Goal: Task Accomplishment & Management: Complete application form

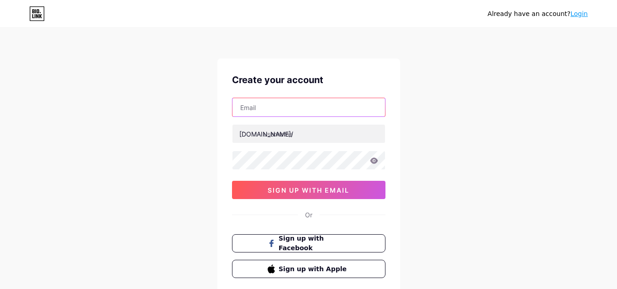
click at [279, 107] on input "text" at bounding box center [308, 107] width 152 height 18
type input "[EMAIL_ADDRESS][DOMAIN_NAME]"
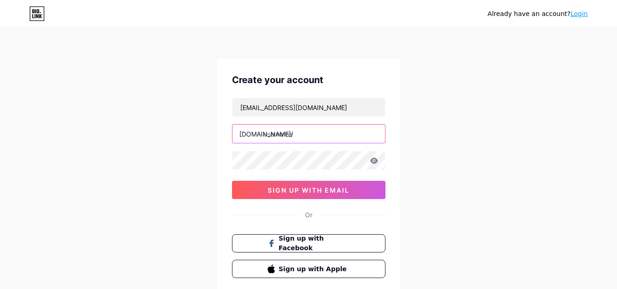
click at [309, 137] on input "text" at bounding box center [308, 134] width 152 height 18
paste input "ccshuttersandwindowcoverings"
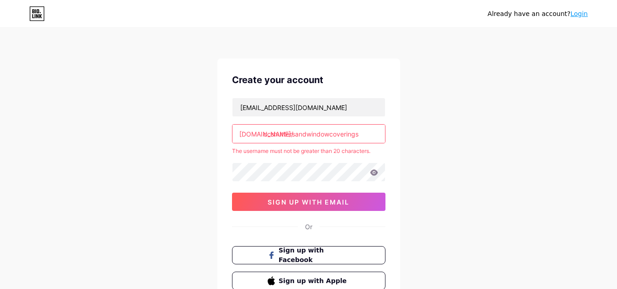
drag, startPoint x: 353, startPoint y: 137, endPoint x: 363, endPoint y: 137, distance: 10.1
click at [363, 137] on input "ccshuttersandwindowcoverings" at bounding box center [308, 134] width 152 height 18
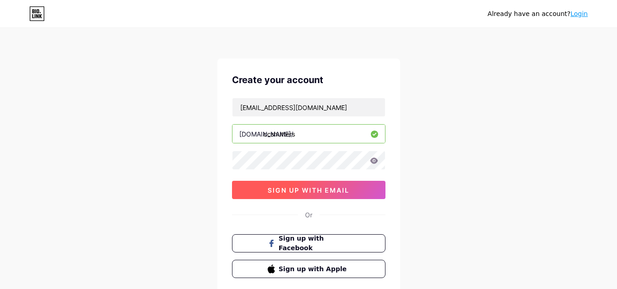
type input "ccshutters"
click at [315, 192] on span "sign up with email" at bounding box center [309, 190] width 82 height 8
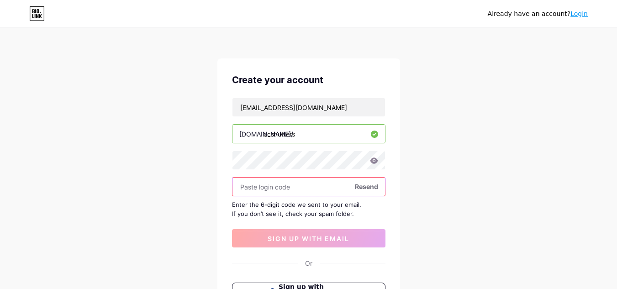
paste input "529235"
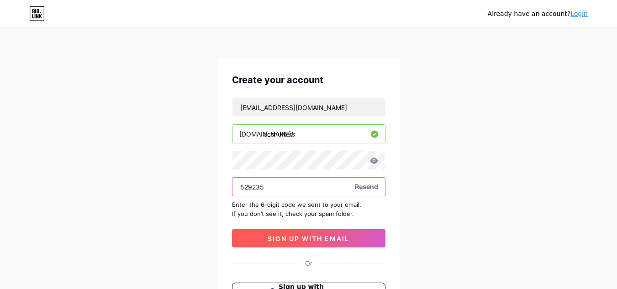
type input "529235"
click at [314, 242] on button "sign up with email" at bounding box center [308, 238] width 153 height 18
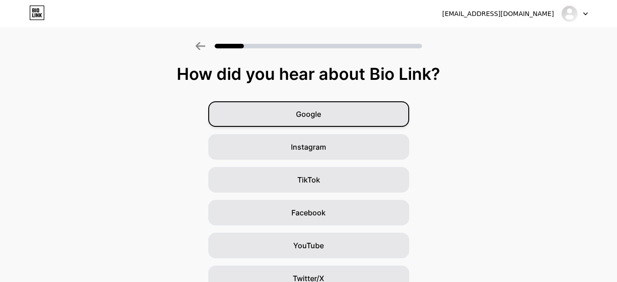
click at [318, 114] on span "Google" at bounding box center [308, 114] width 25 height 11
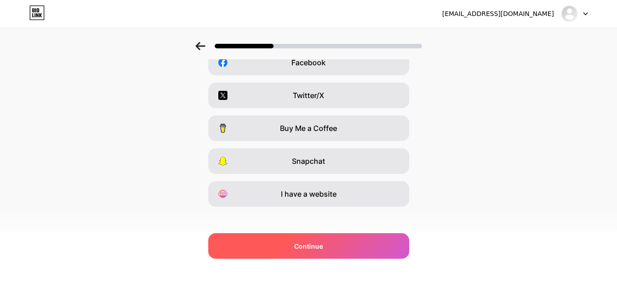
scroll to position [157, 0]
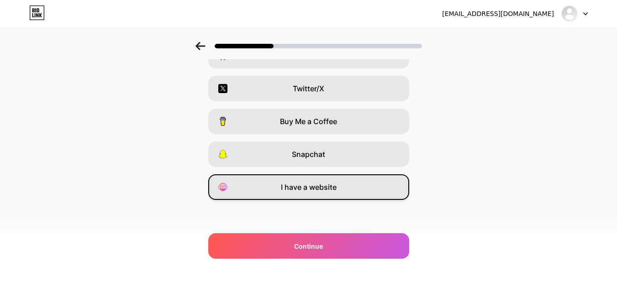
click at [329, 191] on span "I have a website" at bounding box center [309, 187] width 56 height 11
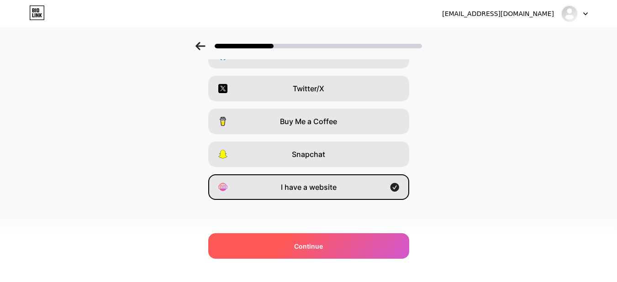
click at [322, 252] on div "Continue" at bounding box center [308, 246] width 201 height 26
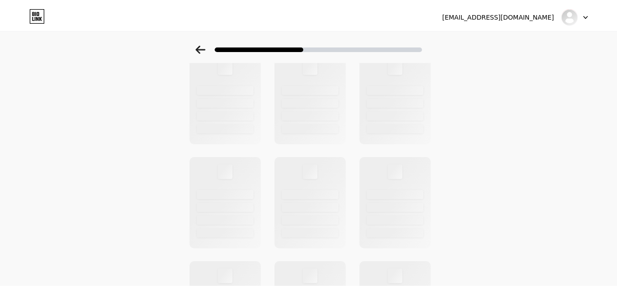
scroll to position [0, 0]
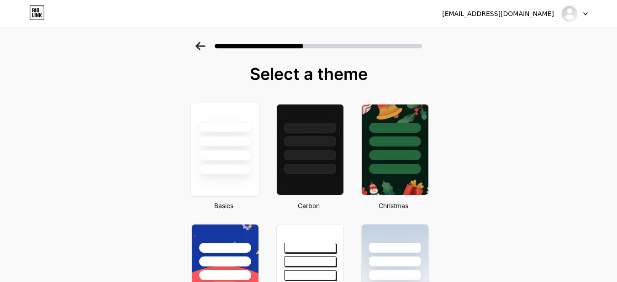
click at [232, 149] on div at bounding box center [224, 139] width 68 height 72
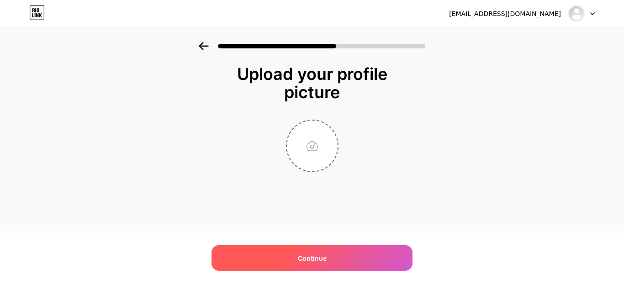
click at [327, 259] on div "Continue" at bounding box center [311, 258] width 201 height 26
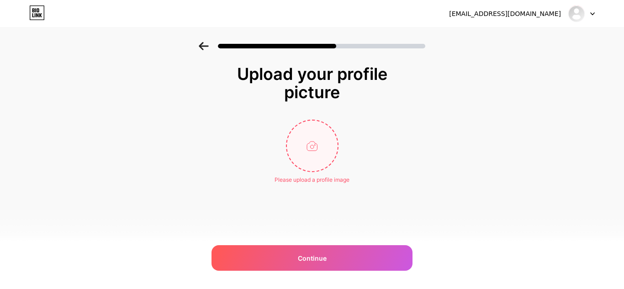
click at [307, 146] on input "file" at bounding box center [312, 146] width 51 height 51
type input "C:\fakepath\C&C Shutters & Window Coverings.png"
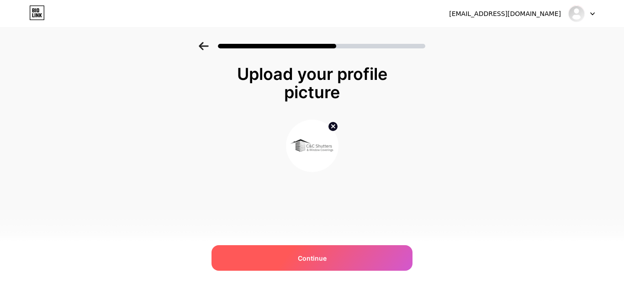
click at [319, 259] on span "Continue" at bounding box center [312, 258] width 29 height 10
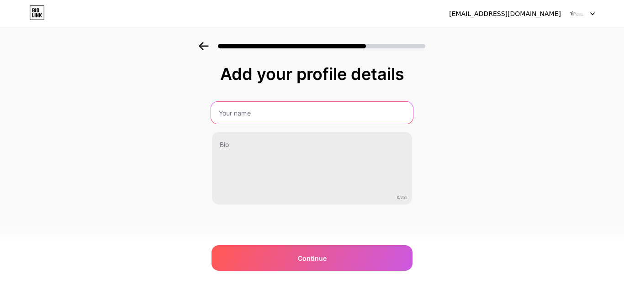
click at [252, 112] on input "text" at bounding box center [312, 113] width 202 height 22
type input "C&C Shutters and Window Coverings"
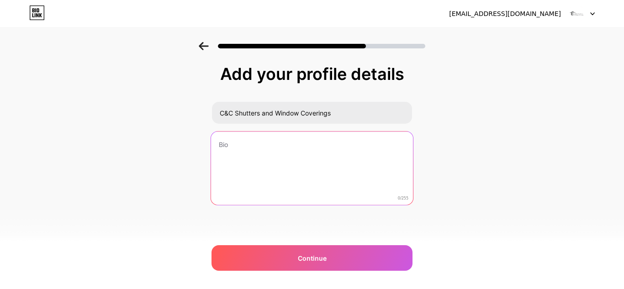
click at [282, 157] on textarea at bounding box center [312, 168] width 202 height 74
paste textarea "C&C Shutters and Window Coverings is your place for shutters, dual shades, roll…"
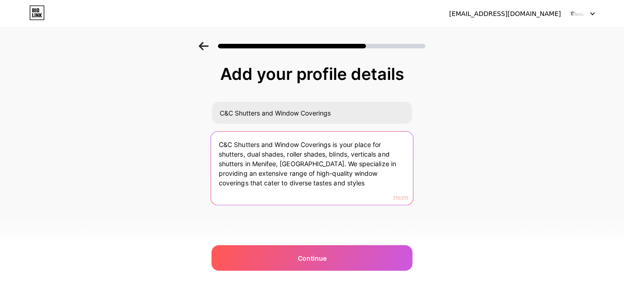
drag, startPoint x: 372, startPoint y: 175, endPoint x: 380, endPoint y: 185, distance: 12.7
click at [380, 185] on textarea "C&C Shutters and Window Coverings is your place for shutters, dual shades, roll…" at bounding box center [312, 168] width 202 height 74
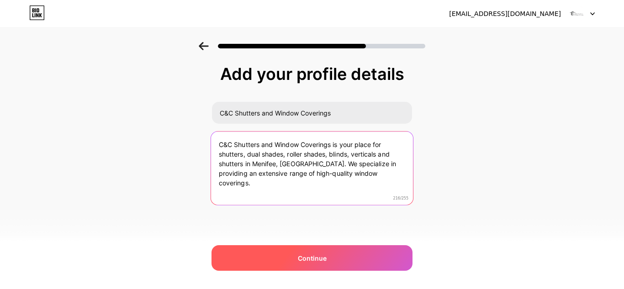
type textarea "C&C Shutters and Window Coverings is your place for shutters, dual shades, roll…"
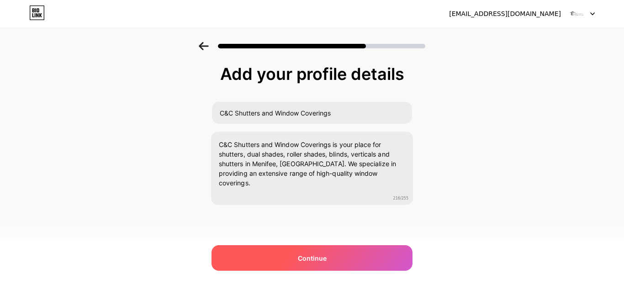
click at [322, 257] on span "Continue" at bounding box center [312, 258] width 29 height 10
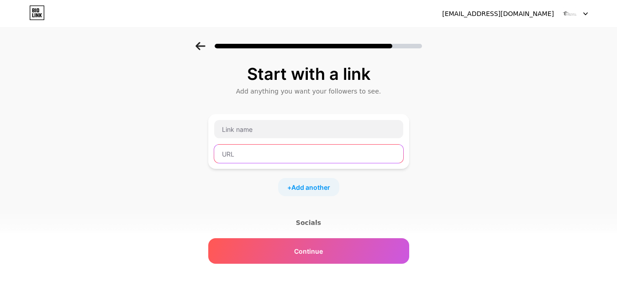
click at [278, 153] on input "text" at bounding box center [308, 154] width 189 height 18
paste input "[URL][DOMAIN_NAME]"
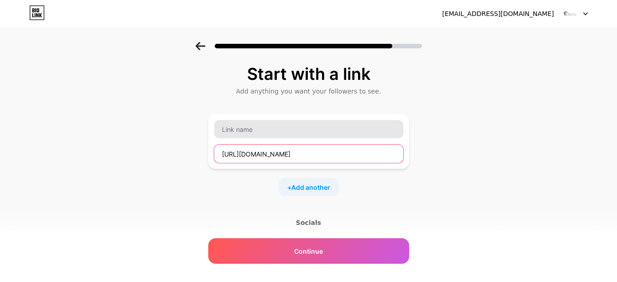
type input "[URL][DOMAIN_NAME]"
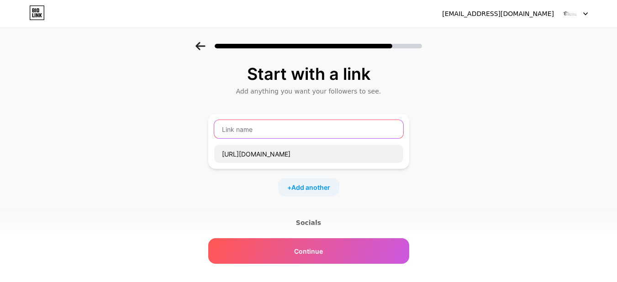
click at [293, 130] on input "text" at bounding box center [308, 129] width 189 height 18
paste input "C&C Shutters and Window Coverings"
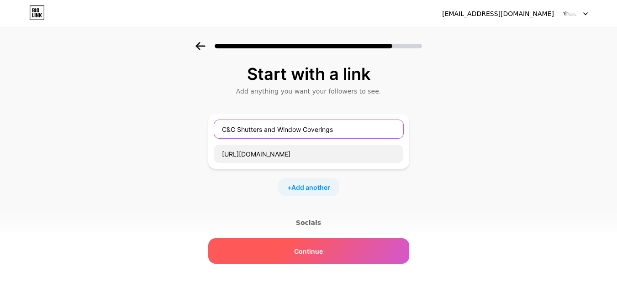
type input "C&C Shutters and Window Coverings"
click at [321, 253] on span "Continue" at bounding box center [308, 252] width 29 height 10
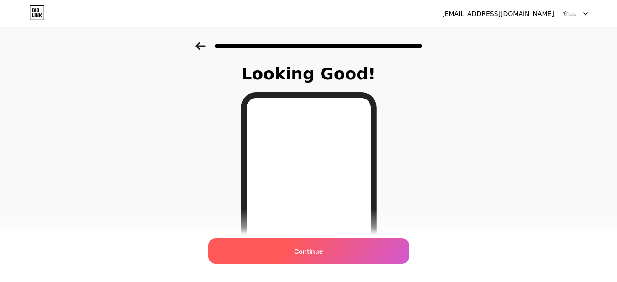
click at [315, 249] on span "Continue" at bounding box center [308, 252] width 29 height 10
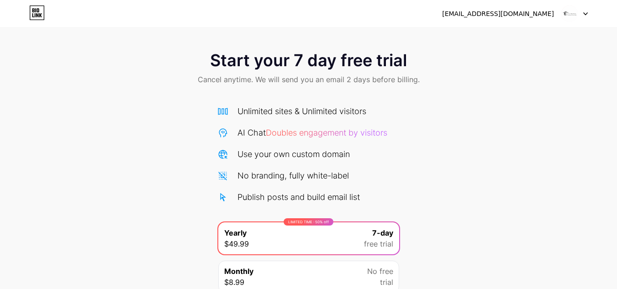
click at [578, 14] on div at bounding box center [574, 13] width 26 height 16
click at [524, 15] on div "[EMAIL_ADDRESS][DOMAIN_NAME]" at bounding box center [498, 14] width 112 height 10
click at [39, 13] on icon at bounding box center [37, 12] width 16 height 15
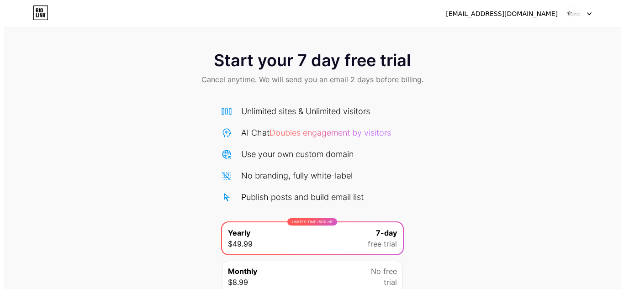
scroll to position [79, 0]
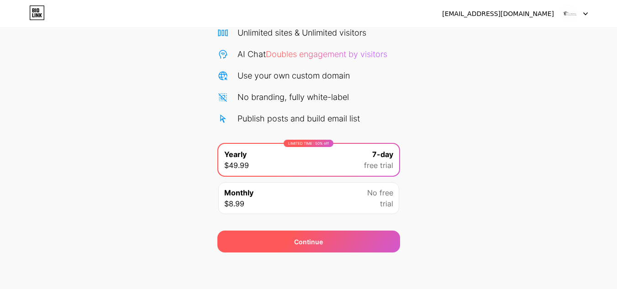
click at [303, 248] on div "Continue" at bounding box center [308, 242] width 183 height 22
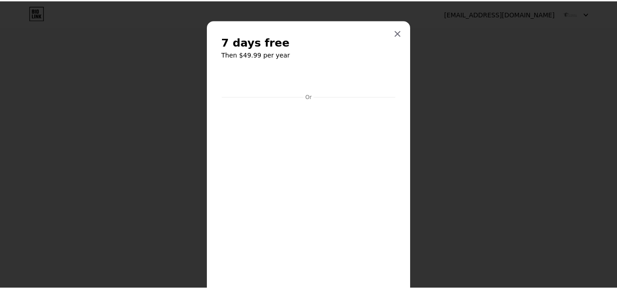
scroll to position [0, 0]
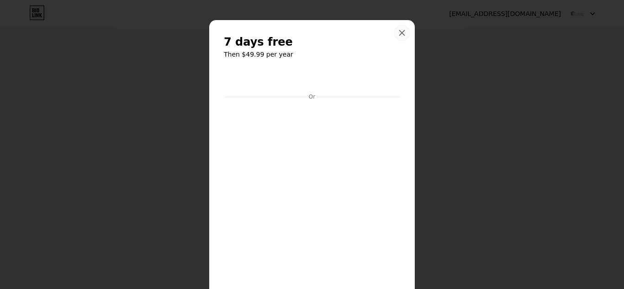
click at [399, 31] on icon at bounding box center [401, 33] width 5 height 5
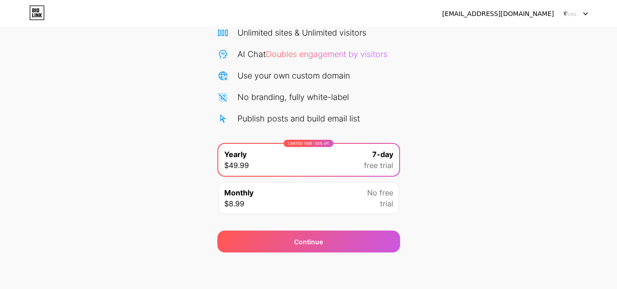
click at [37, 11] on icon at bounding box center [38, 10] width 2 height 4
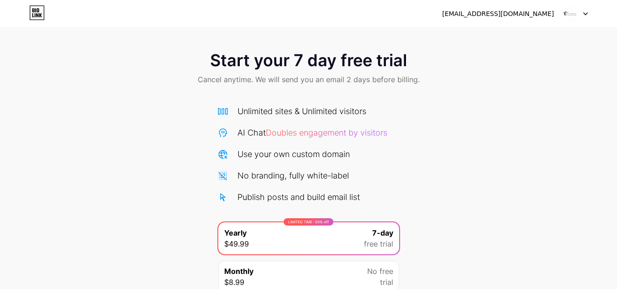
click at [574, 14] on img at bounding box center [569, 13] width 17 height 17
click at [504, 14] on div "[EMAIL_ADDRESS][DOMAIN_NAME]" at bounding box center [498, 14] width 112 height 10
click at [39, 11] on icon at bounding box center [38, 10] width 2 height 4
